Goal: Task Accomplishment & Management: Manage account settings

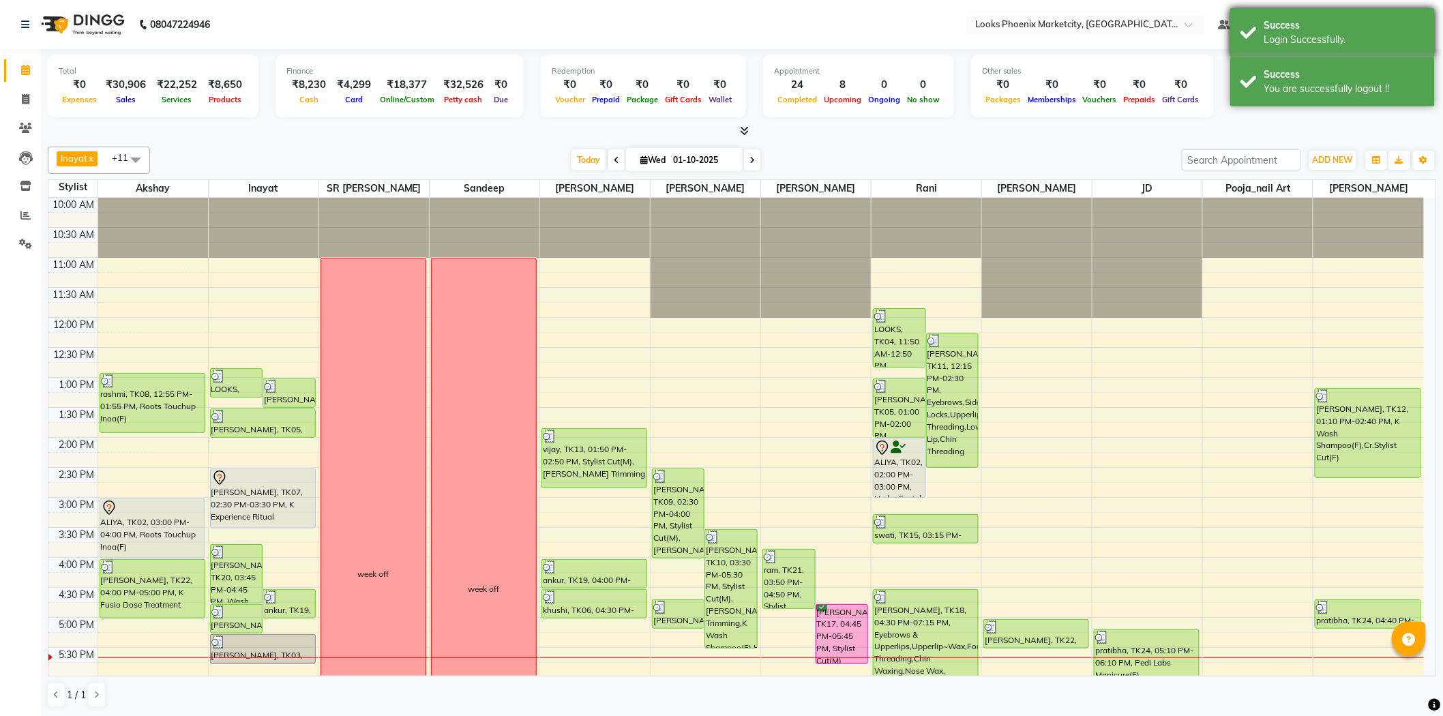
click at [1353, 33] on div "Login Successfully." at bounding box center [1344, 40] width 160 height 14
click at [1329, 66] on div "Total ₹0 Expenses ₹30,906 Sales ₹22,252 Services ₹8,650 Products Finance ₹8,230…" at bounding box center [742, 88] width 1389 height 67
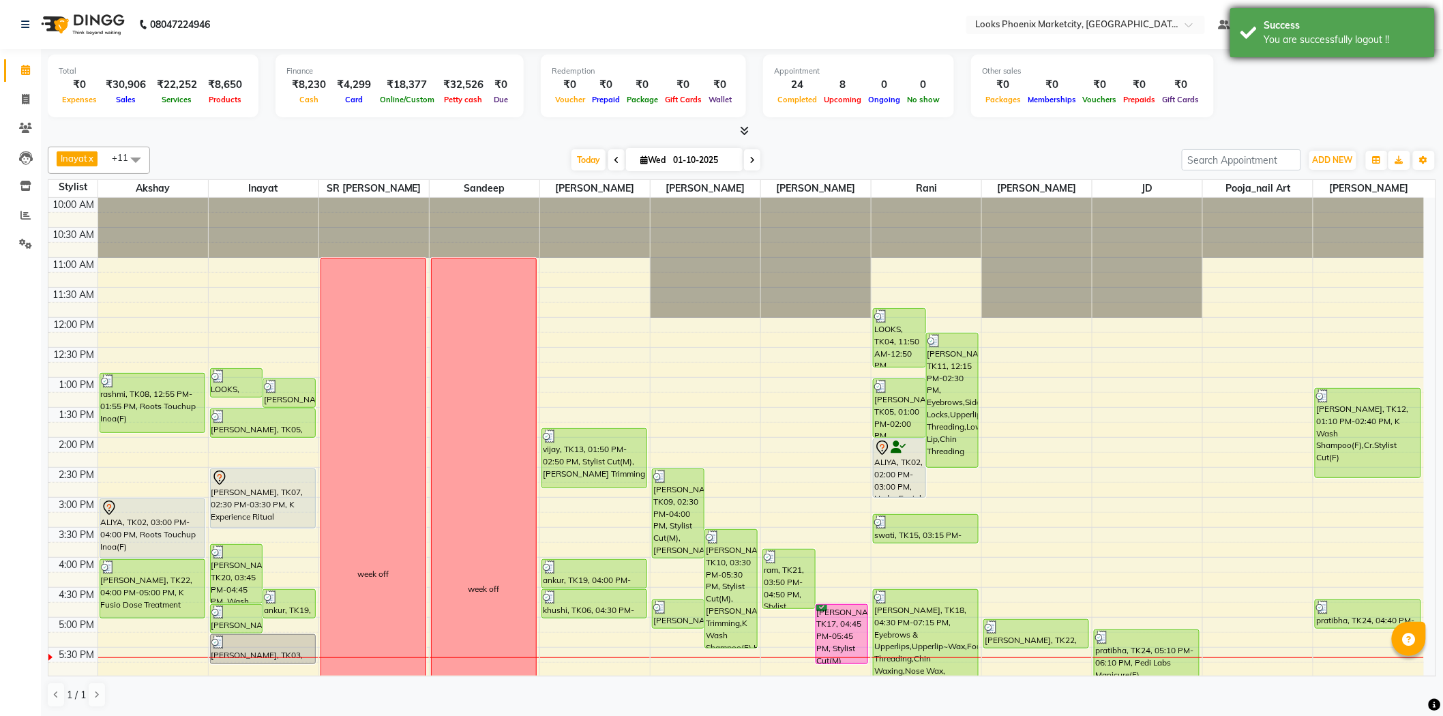
click at [1372, 45] on div "You are successfully logout !!" at bounding box center [1344, 40] width 160 height 14
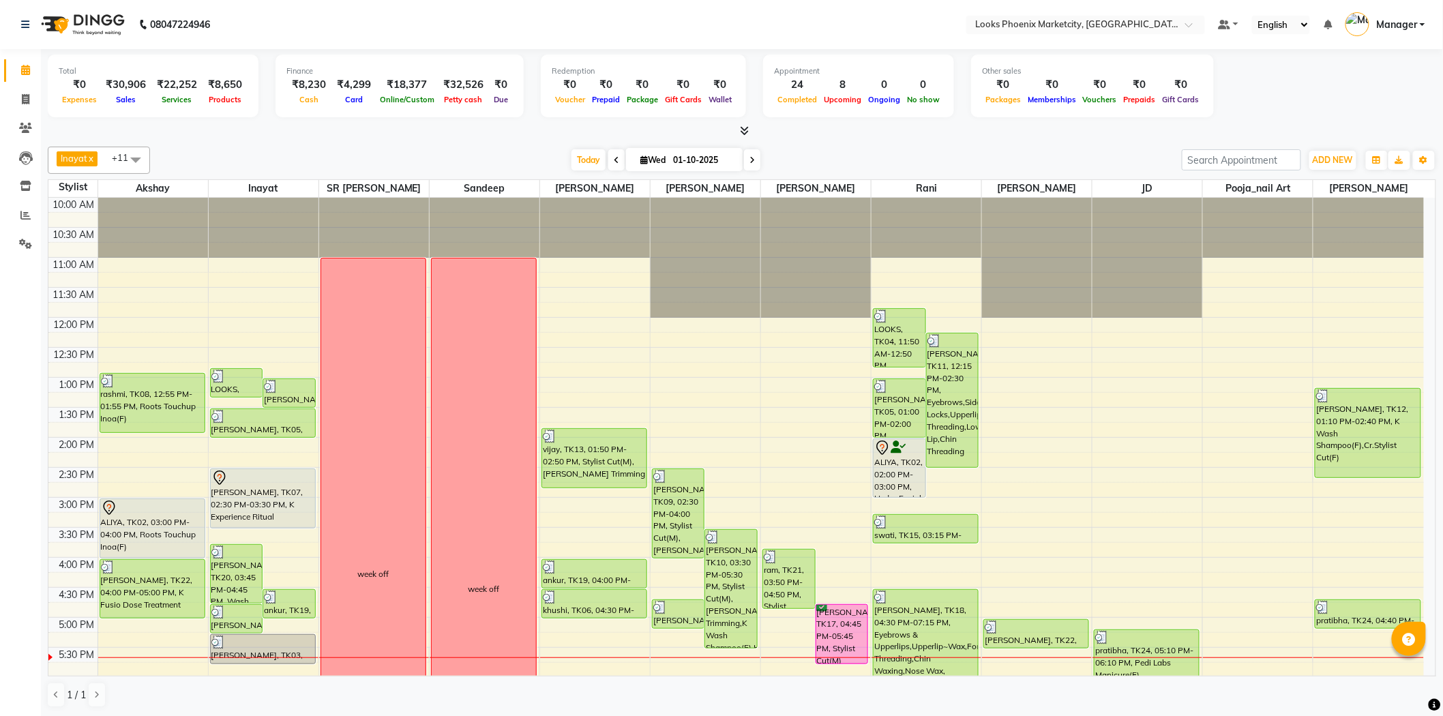
click at [1417, 25] on span "Manager" at bounding box center [1396, 25] width 41 height 14
click at [1388, 104] on link "Sign out" at bounding box center [1355, 97] width 125 height 21
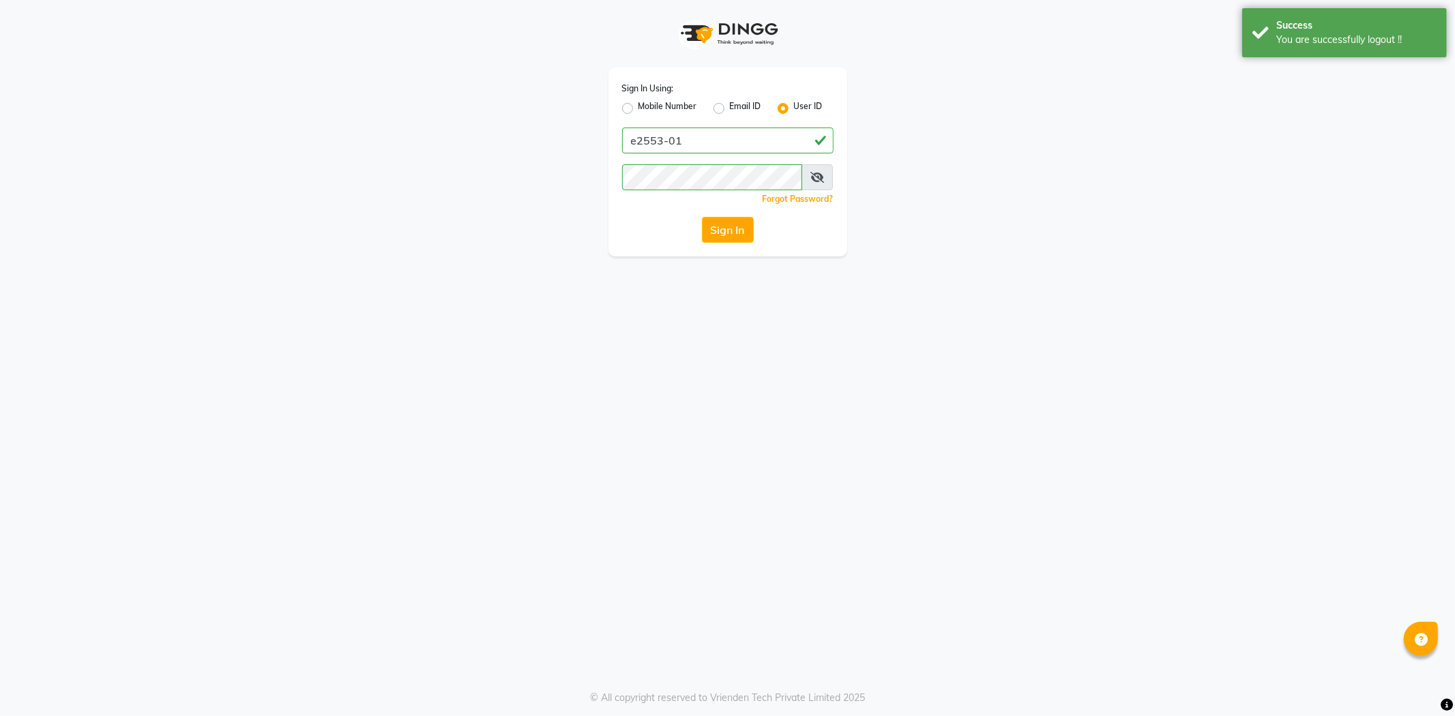
click at [754, 123] on div "Sign In Using: Mobile Number Email ID User ID e2553-01 Remember me Forgot Passw…" at bounding box center [727, 162] width 239 height 189
click at [742, 128] on input "e2553-01" at bounding box center [727, 141] width 211 height 26
type input "e2596-01"
click at [730, 232] on button "Sign In" at bounding box center [728, 230] width 52 height 26
